Goal: Go to known website: Go to known website

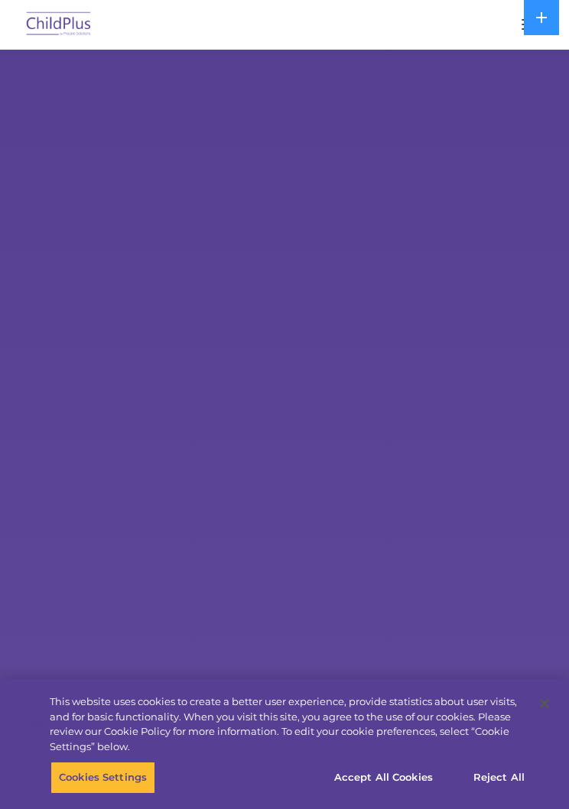
select select "MEDIUM"
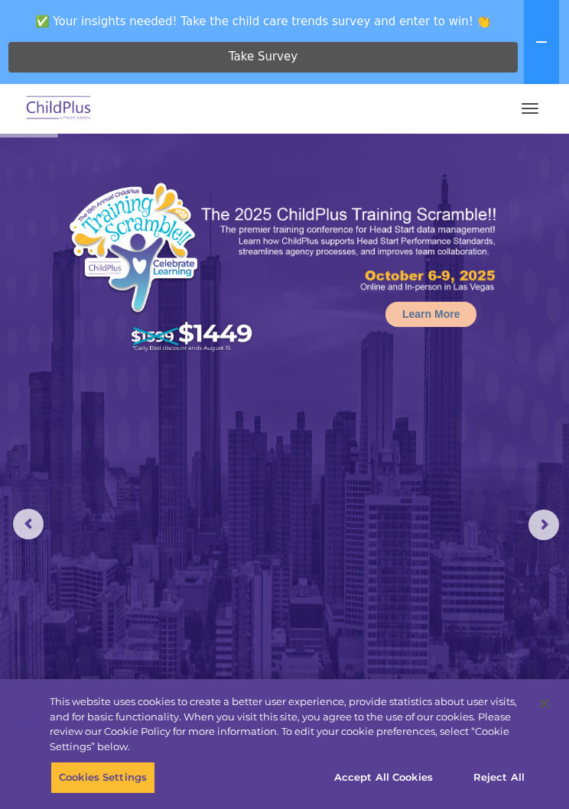
click at [538, 100] on button "button" at bounding box center [530, 108] width 32 height 24
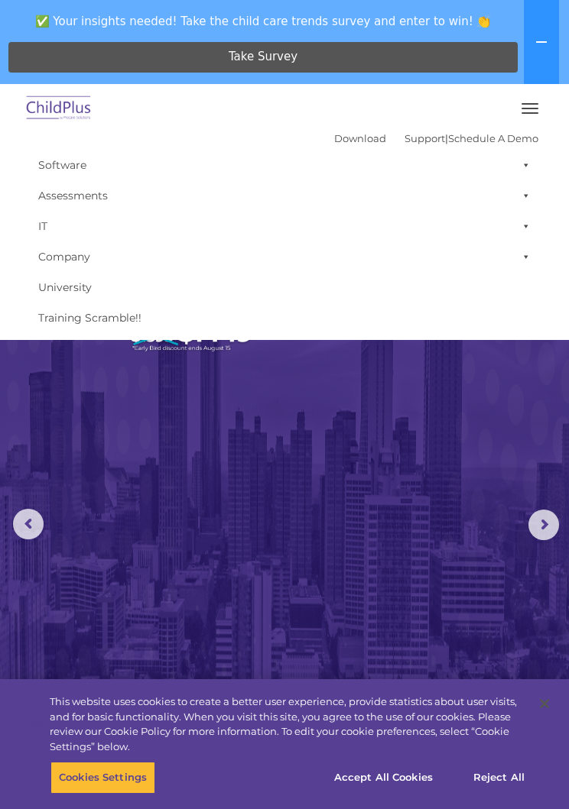
click at [543, 35] on button at bounding box center [541, 42] width 35 height 84
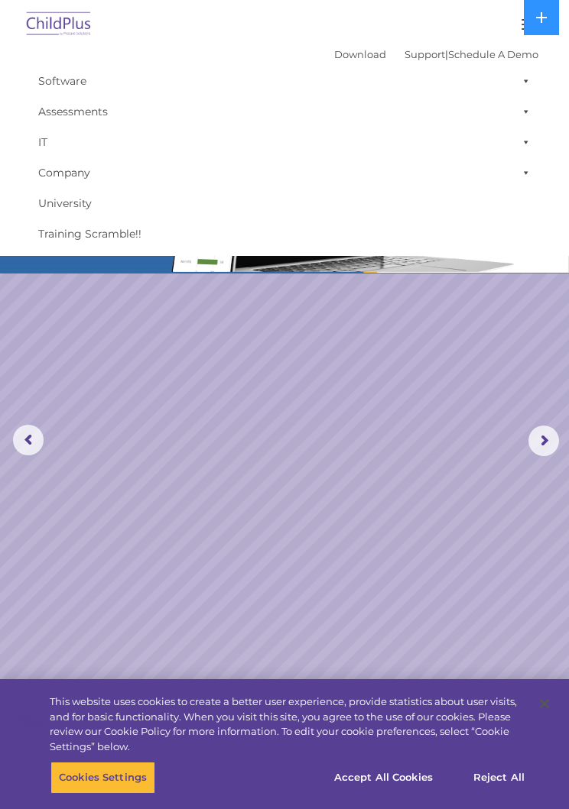
click at [522, 86] on span at bounding box center [522, 81] width 15 height 31
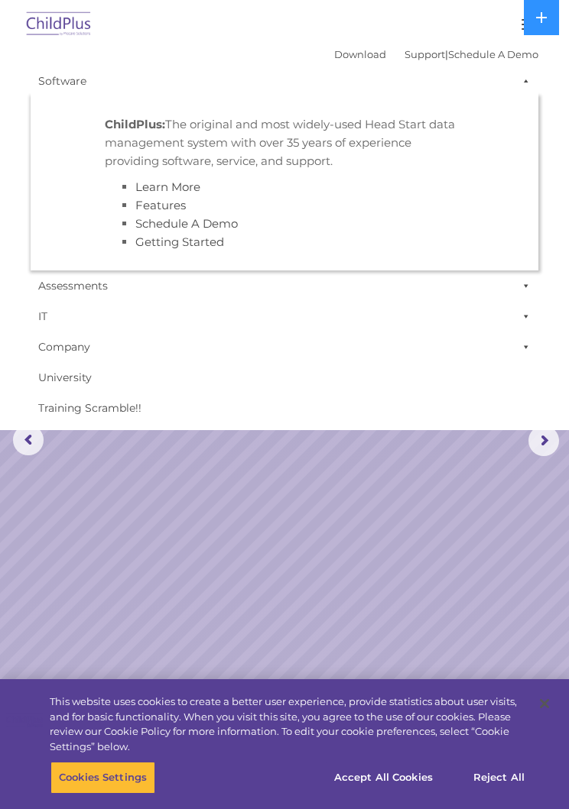
click at [524, 83] on span at bounding box center [522, 81] width 15 height 31
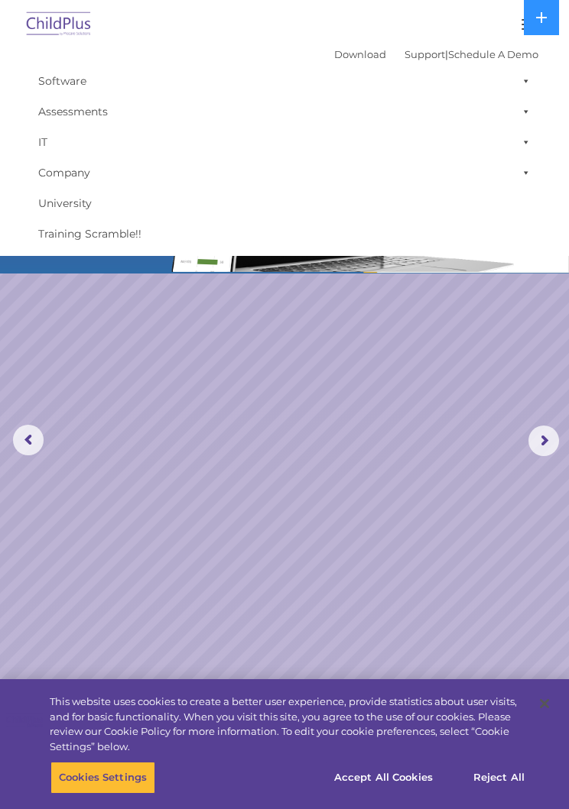
click at [525, 139] on span at bounding box center [522, 142] width 15 height 31
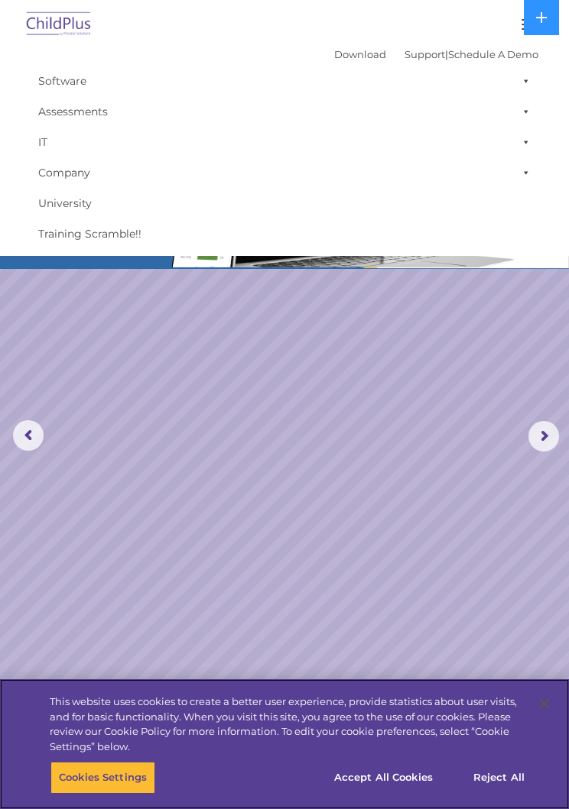
click at [361, 777] on button "Accept All Cookies" at bounding box center [383, 778] width 115 height 32
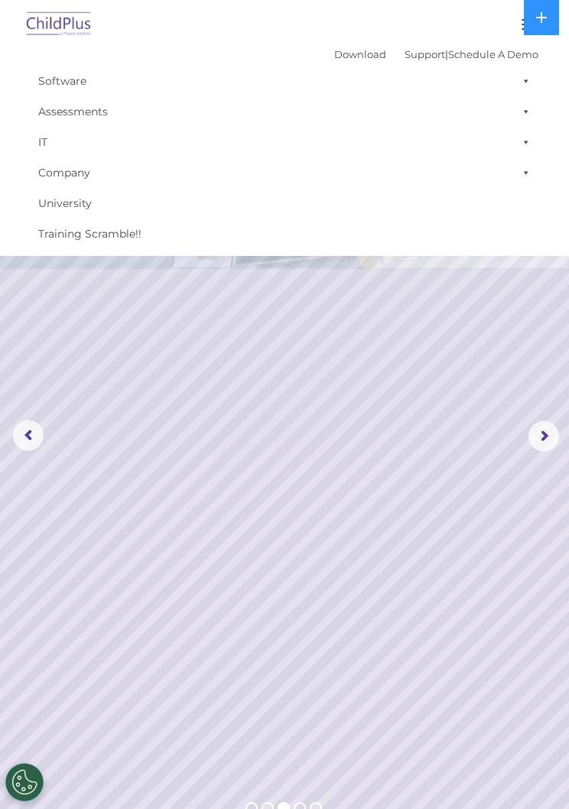
scroll to position [4, 0]
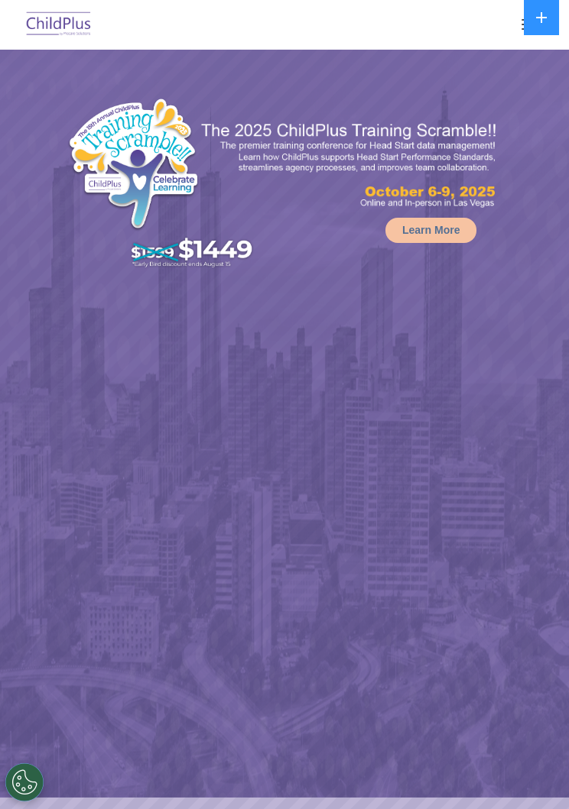
select select "MEDIUM"
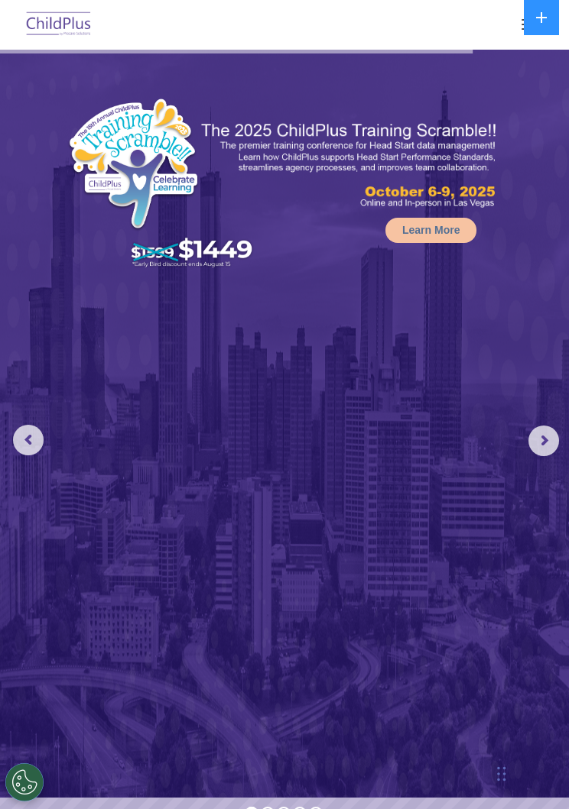
click at [543, 445] on rs-arrow at bounding box center [543, 441] width 31 height 31
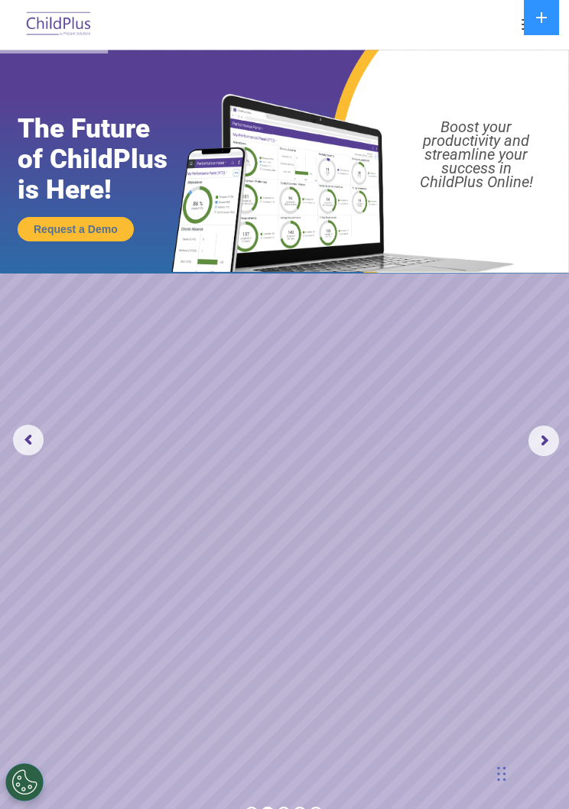
click at [514, 31] on button "button" at bounding box center [530, 24] width 32 height 24
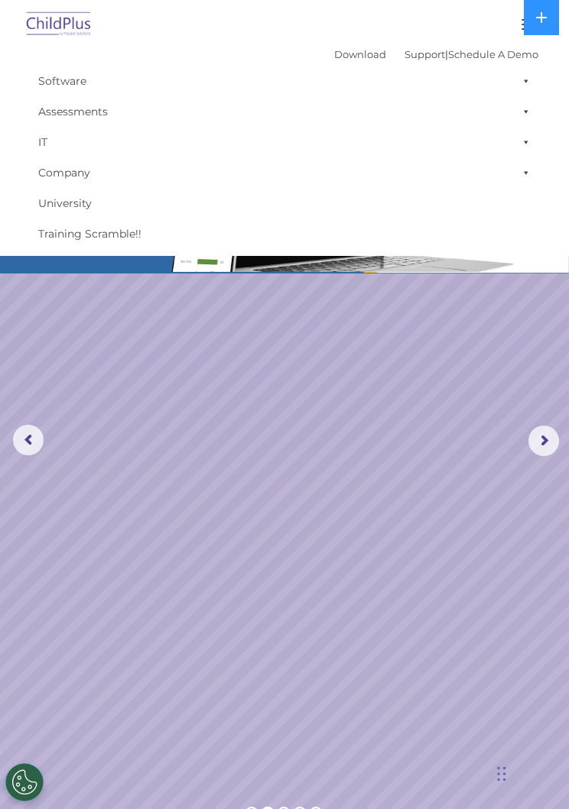
click at [76, 32] on img at bounding box center [59, 25] width 72 height 36
click at [75, 25] on img at bounding box center [59, 25] width 72 height 36
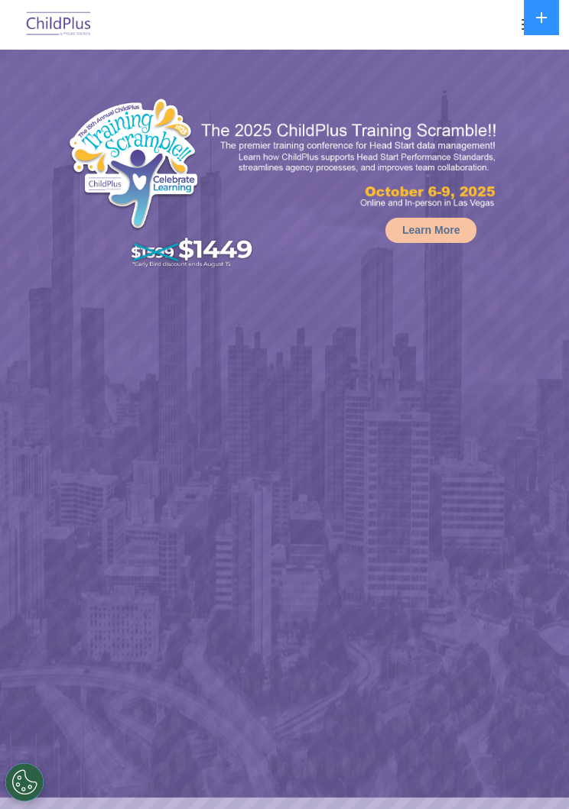
select select "MEDIUM"
